Goal: Check status: Check status

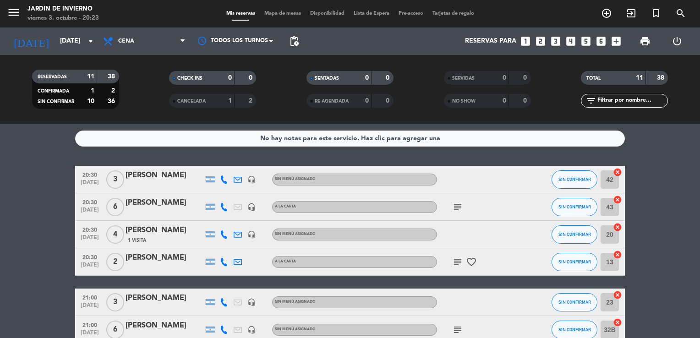
click at [695, 330] on bookings-row "20:30 [DATE] 3 [PERSON_NAME] headset_mic Sin menú asignado SIN CONFIRMAR 42 can…" at bounding box center [350, 343] width 700 height 354
click at [121, 37] on span "Cena" at bounding box center [144, 41] width 92 height 20
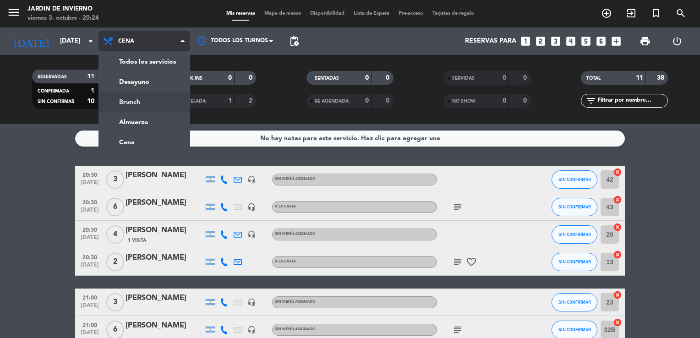
click at [125, 103] on div "menu JARDIN DE INVIERNO [DATE] 3. octubre - 20:24 Mis reservas Mapa de mesas Di…" at bounding box center [350, 62] width 700 height 124
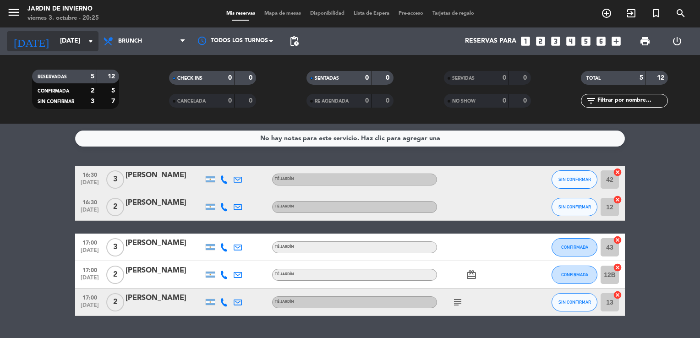
click at [65, 38] on input "[DATE]" at bounding box center [98, 41] width 87 height 16
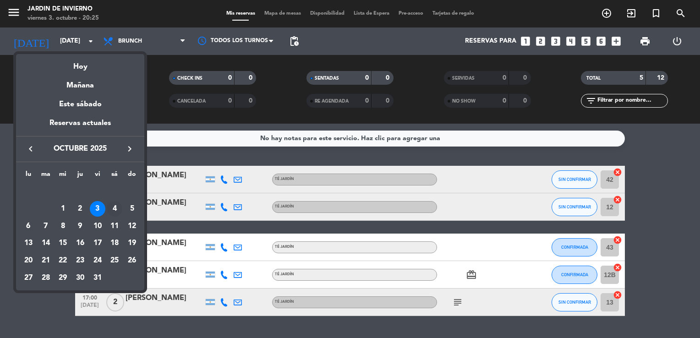
click at [117, 208] on div "4" at bounding box center [115, 209] width 16 height 16
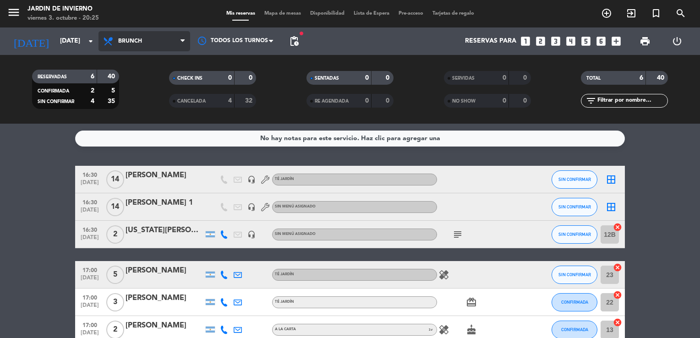
click at [117, 44] on span "Brunch" at bounding box center [144, 41] width 92 height 20
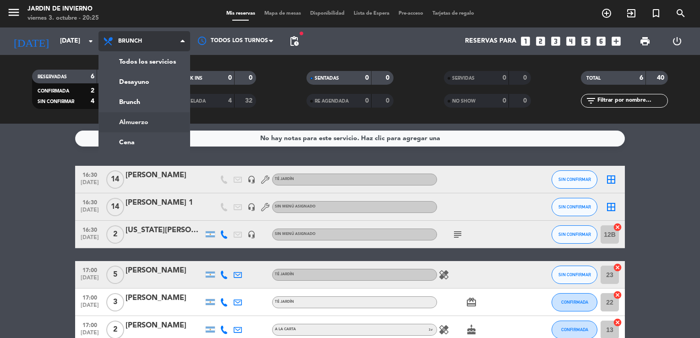
click at [123, 120] on div "menu JARDIN DE INVIERNO [DATE] 3. octubre - 20:25 Mis reservas Mapa de mesas Di…" at bounding box center [350, 62] width 700 height 124
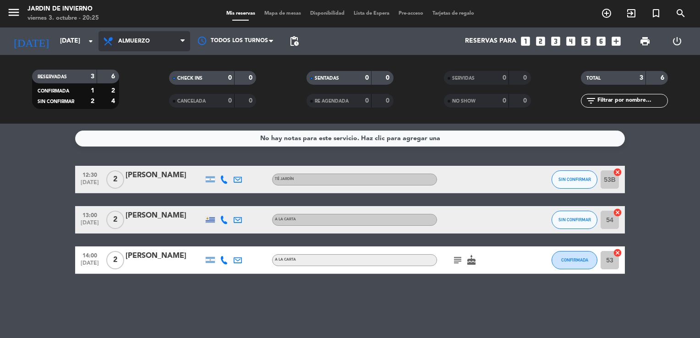
click at [138, 41] on span "Almuerzo" at bounding box center [134, 41] width 32 height 6
click at [131, 142] on ng-component "menu JARDIN DE INVIERNO [DATE] 3. octubre - 20:25 Mis reservas Mapa de mesas Di…" at bounding box center [350, 169] width 700 height 338
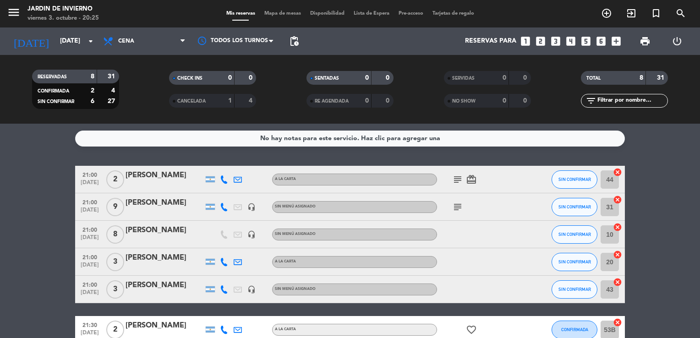
click at [661, 219] on bookings-row "21:00 [DATE] 2 [PERSON_NAME] A LA CARTA subject card_giftcard SIN CONFIRMAR 44 …" at bounding box center [350, 295] width 700 height 258
click at [60, 44] on input "[DATE]" at bounding box center [98, 41] width 87 height 16
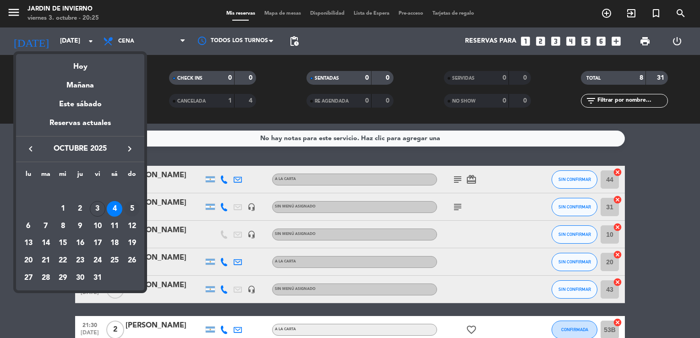
click at [132, 213] on div "5" at bounding box center [132, 209] width 16 height 16
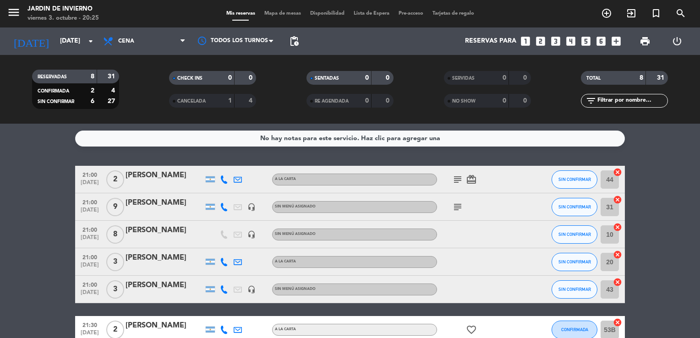
type input "[DATE]"
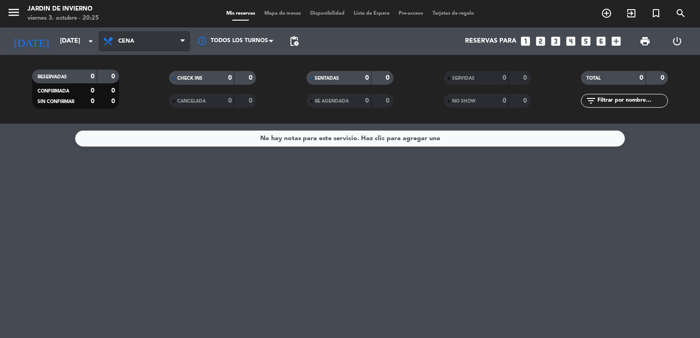
click at [153, 47] on span "Cena" at bounding box center [144, 41] width 92 height 20
click at [139, 104] on div "menu JARDIN DE INVIERNO [DATE] 3. octubre - 20:25 Mis reservas Mapa de mesas Di…" at bounding box center [350, 62] width 700 height 124
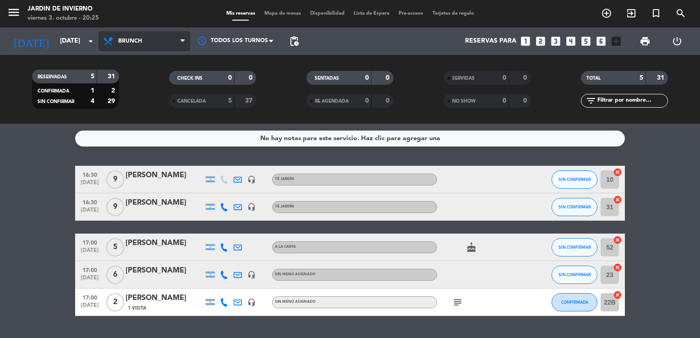
click at [138, 41] on span "Brunch" at bounding box center [130, 41] width 24 height 6
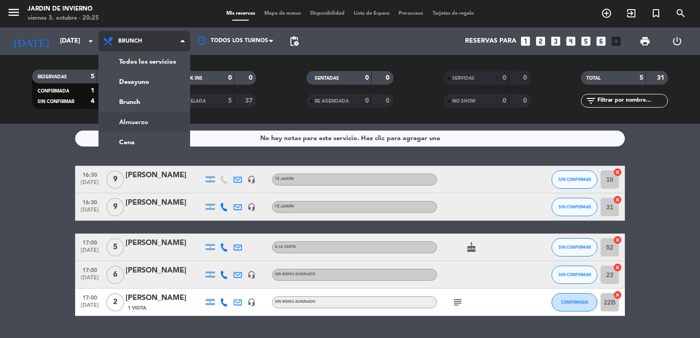
click at [141, 124] on ng-component "menu JARDIN DE INVIERNO [DATE] 3. octubre - 20:25 Mis reservas Mapa de mesas Di…" at bounding box center [350, 169] width 700 height 338
